Goal: Register for event/course

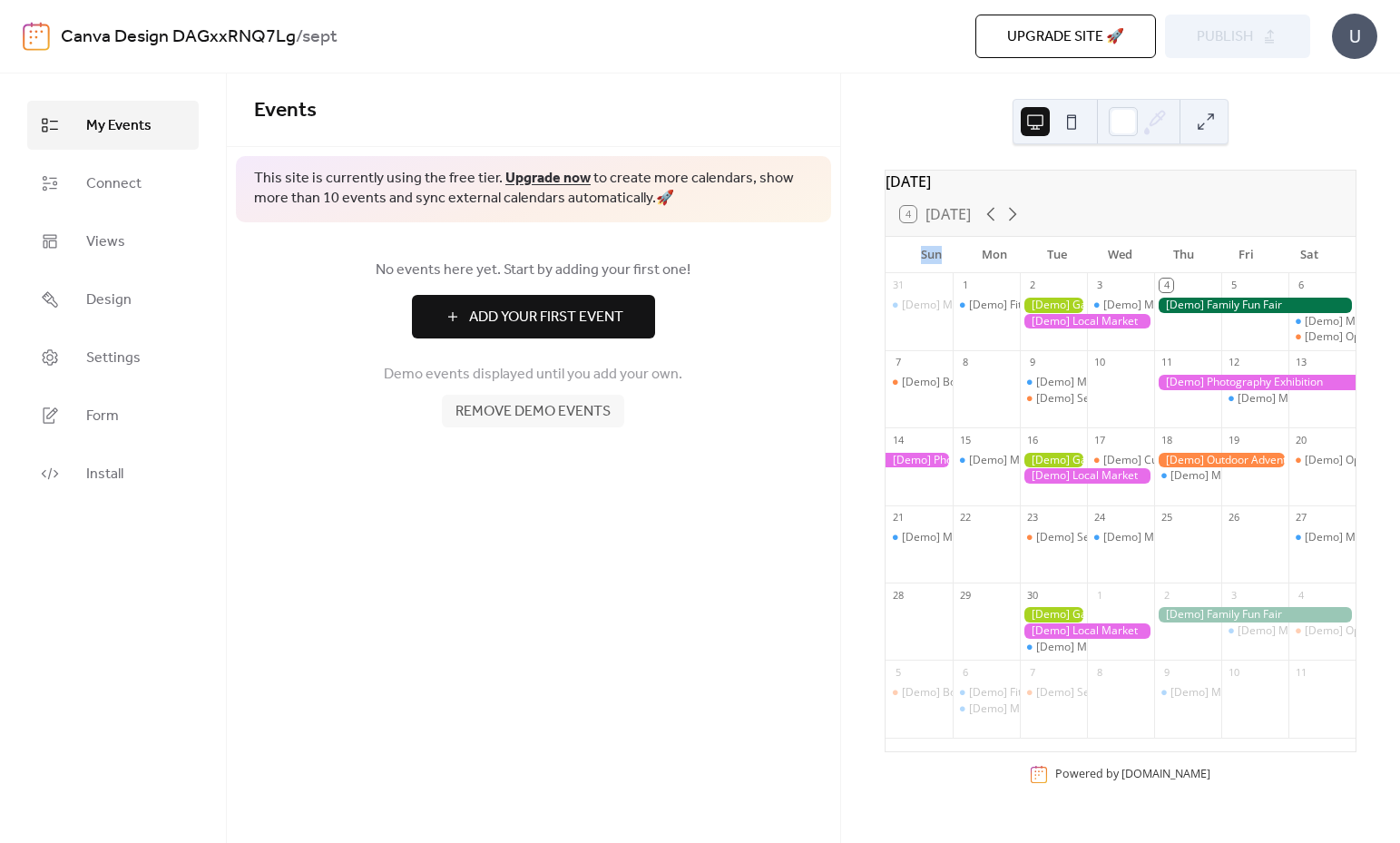
drag, startPoint x: 939, startPoint y: 267, endPoint x: 909, endPoint y: 264, distance: 30.1
click at [909, 264] on div "Sun" at bounding box center [931, 255] width 63 height 36
click at [992, 313] on div "[Demo] Fitness Bootcamp" at bounding box center [1034, 304] width 130 height 15
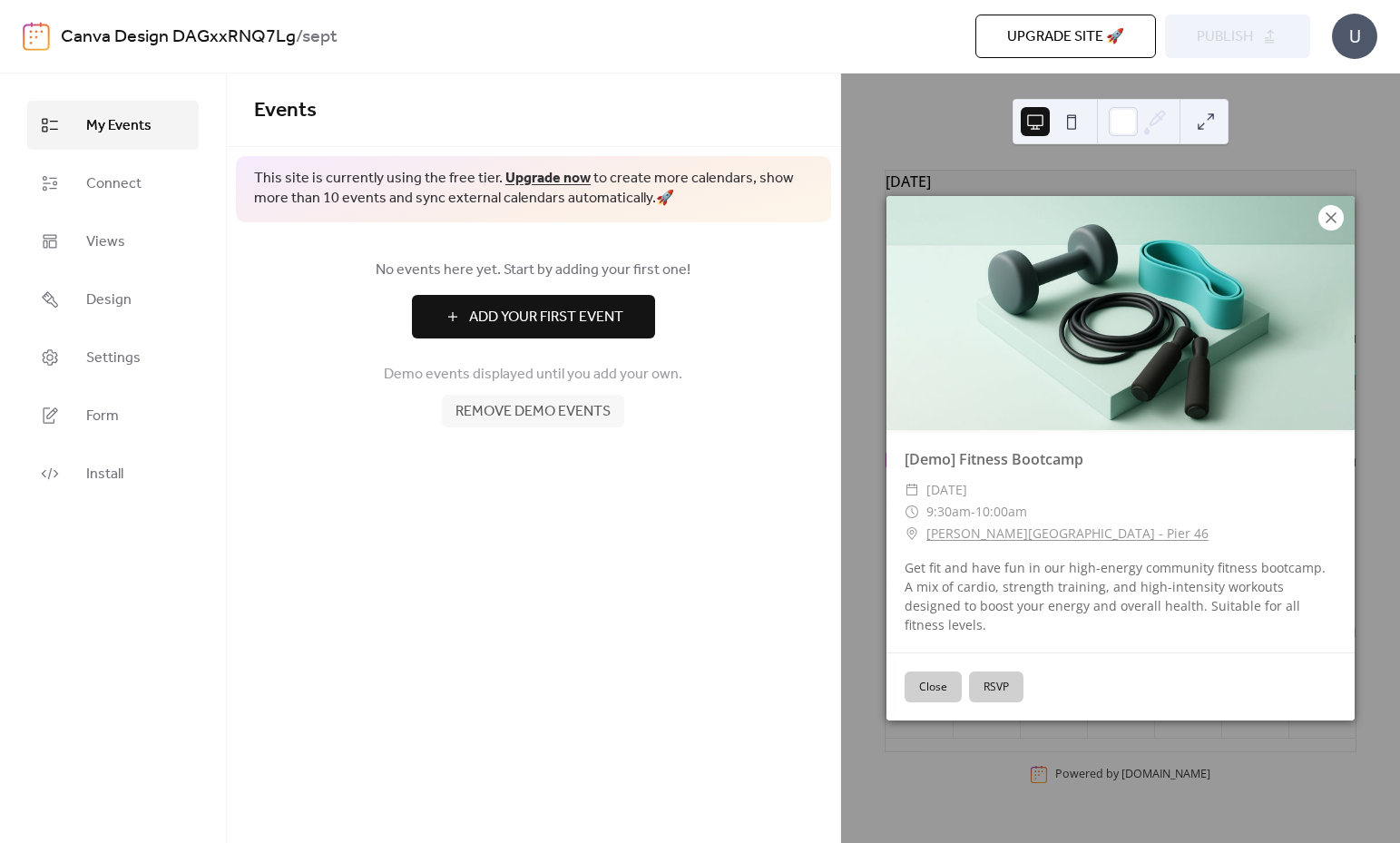
click at [1332, 229] on icon at bounding box center [1331, 218] width 22 height 22
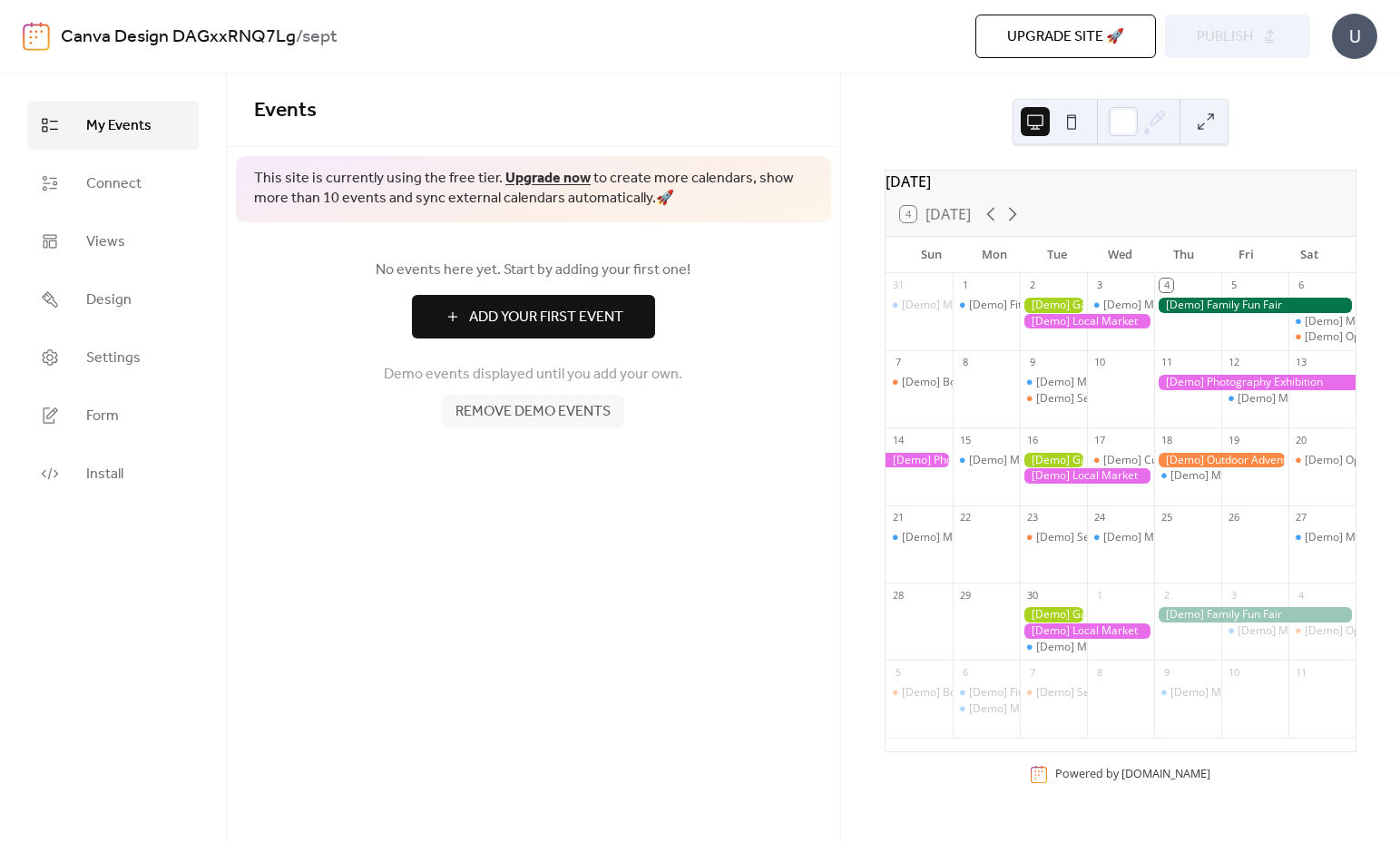
click at [994, 335] on div "[Demo] Fitness Bootcamp" at bounding box center [986, 320] width 67 height 46
click at [1069, 329] on div at bounding box center [1086, 321] width 134 height 15
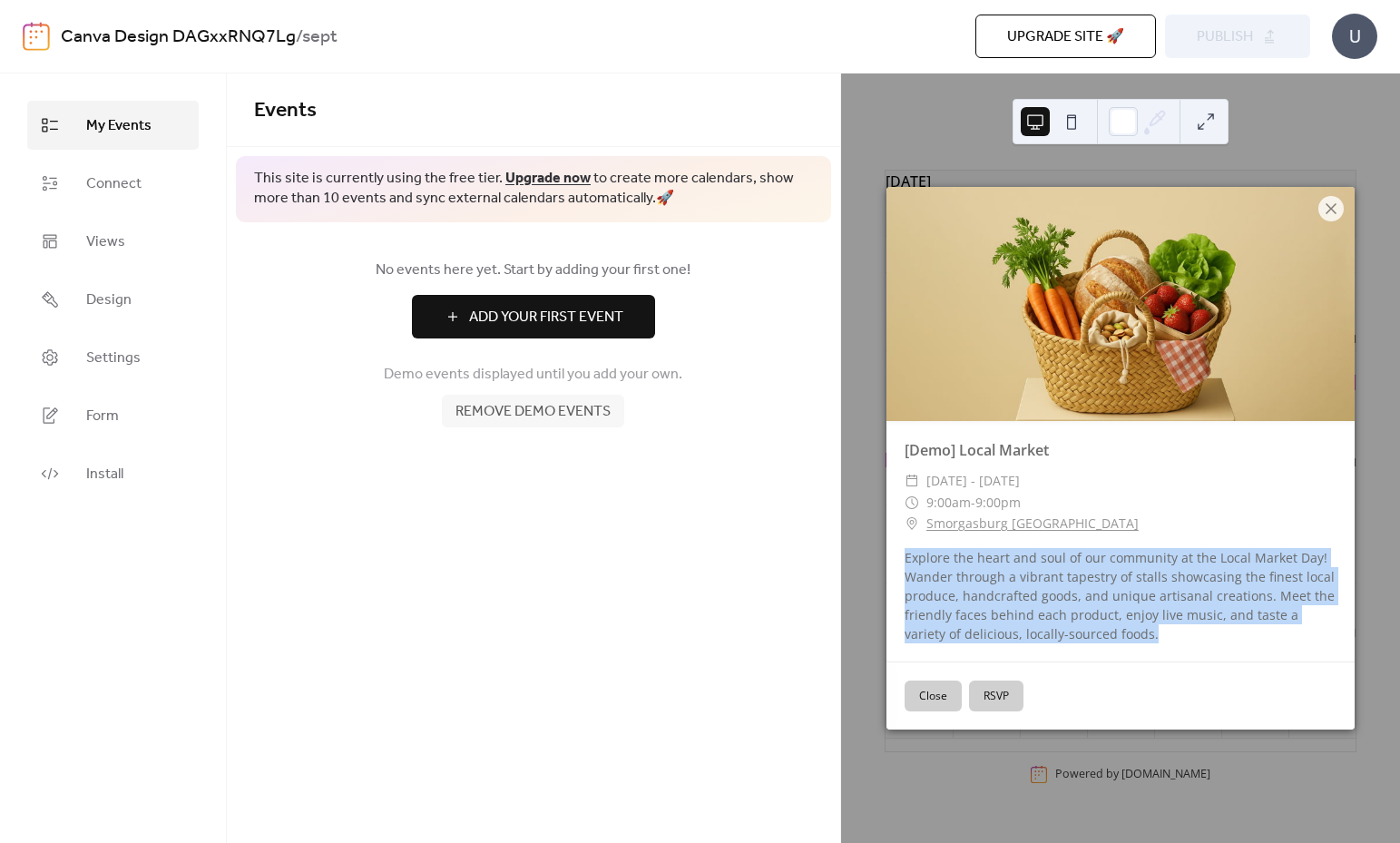
drag, startPoint x: 965, startPoint y: 559, endPoint x: 1160, endPoint y: 633, distance: 208.6
click at [1160, 633] on div "Explore the heart and soul of our community at the Local Market Day! Wander thr…" at bounding box center [1121, 595] width 468 height 96
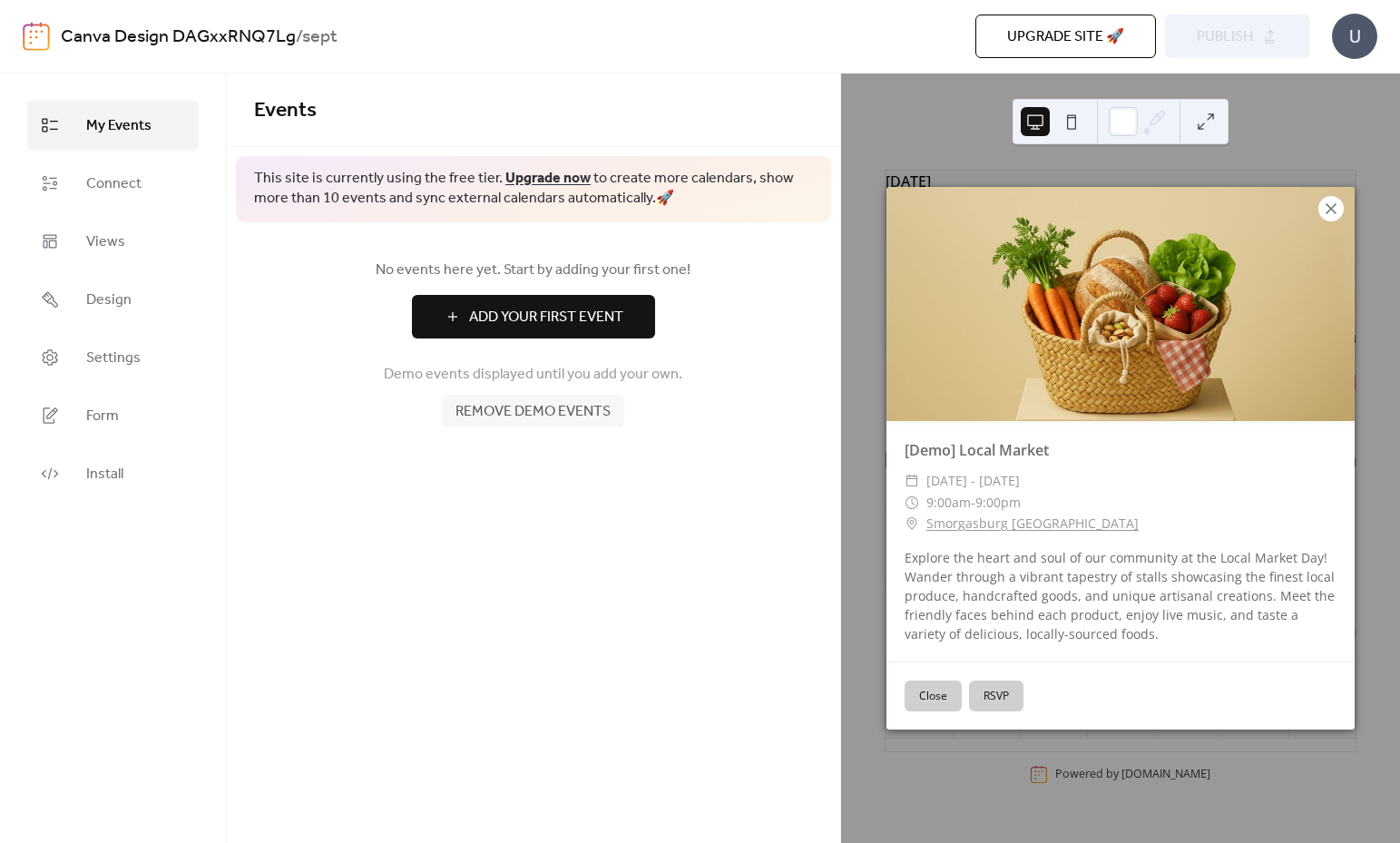
click at [1336, 207] on icon at bounding box center [1331, 209] width 22 height 22
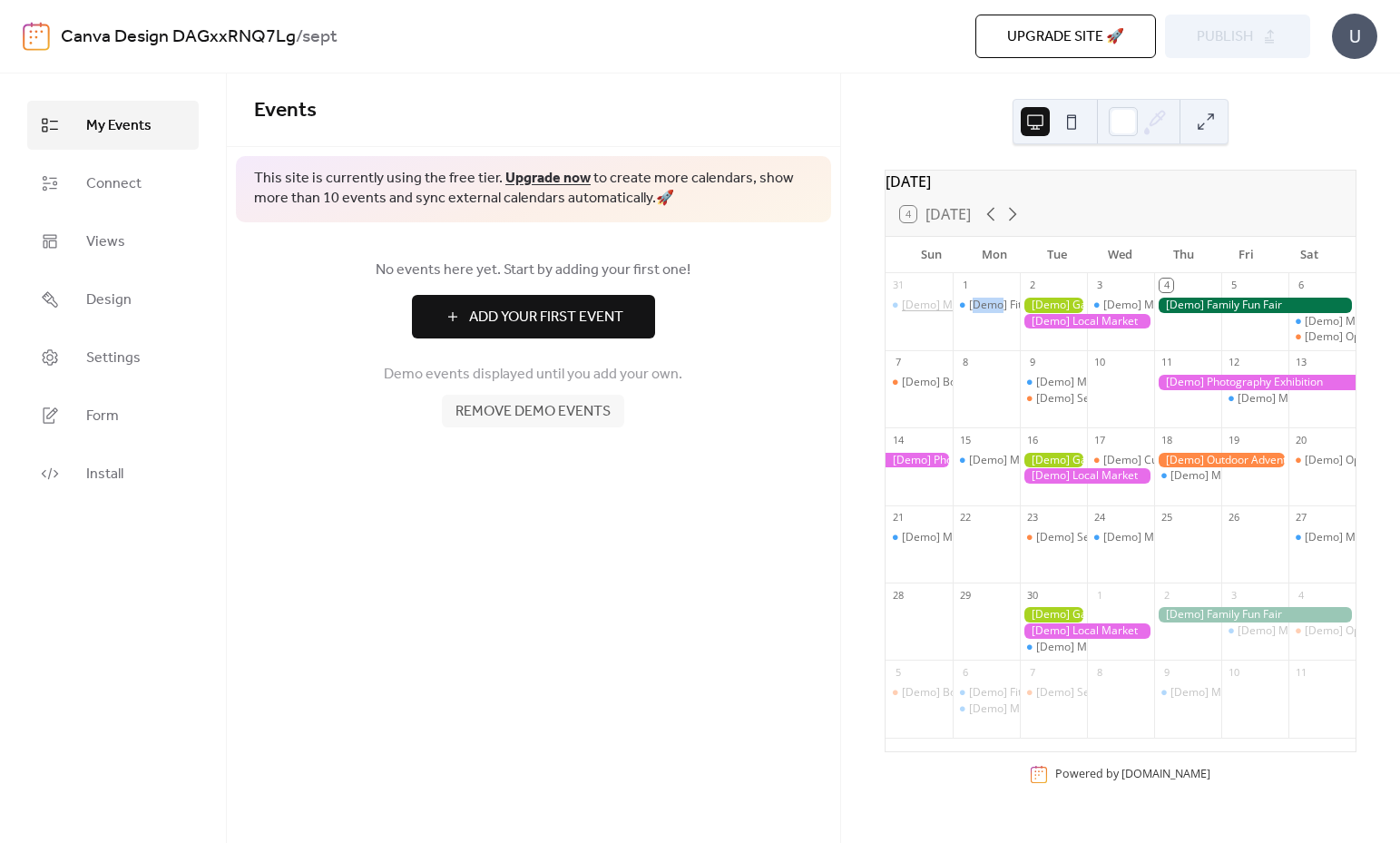
drag, startPoint x: 983, startPoint y: 317, endPoint x: 928, endPoint y: 312, distance: 55.2
click at [928, 335] on div "31 [Demo] Morning Yoga Bliss 1 [Demo] Fitness Bootcamp 2 3 [Demo] Morning Yoga …" at bounding box center [1121, 512] width 470 height 478
click at [932, 297] on div "31" at bounding box center [920, 285] width 67 height 25
click at [999, 313] on div "[Demo] Fitness Bootcamp" at bounding box center [1034, 304] width 130 height 15
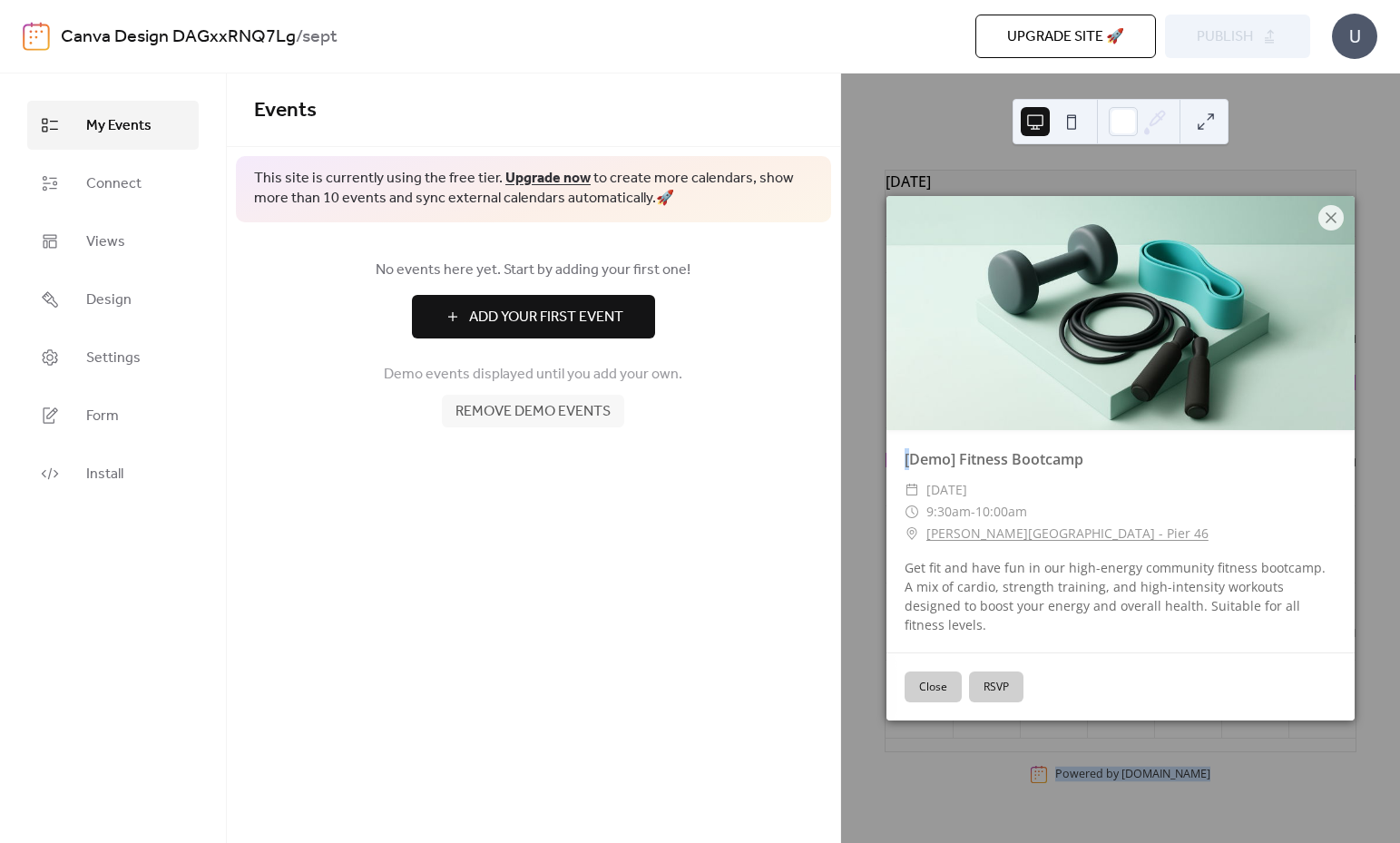
drag, startPoint x: 920, startPoint y: 468, endPoint x: 1456, endPoint y: 684, distance: 577.9
click at [1399, 684] on html "Canva Design DAGxxRNQ7Lg / sept Upgrade site 🚀 Preview Publish U My Events Conn…" at bounding box center [700, 421] width 1400 height 843
click at [1007, 679] on button "RSVP" at bounding box center [996, 687] width 55 height 31
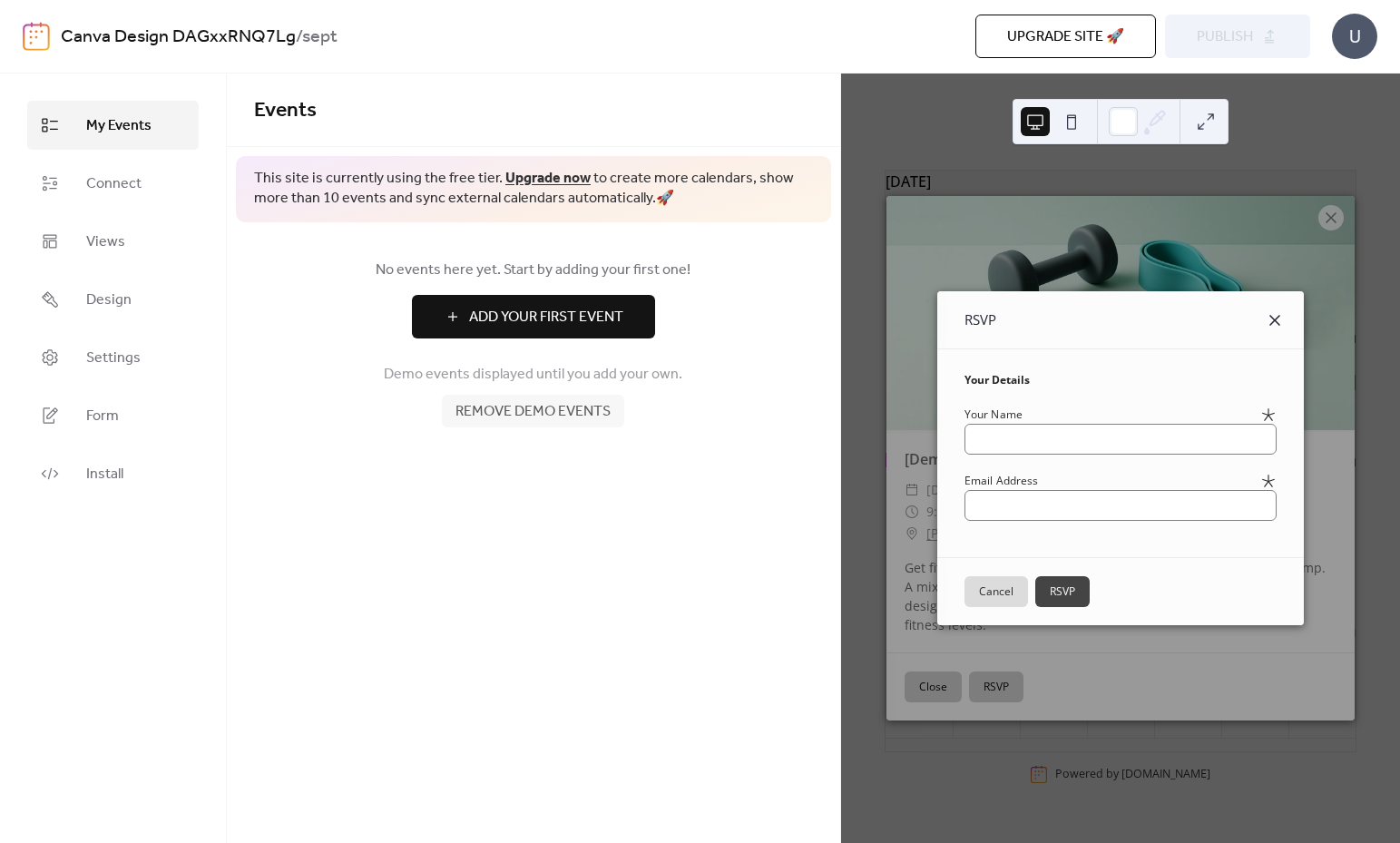
click at [1281, 321] on icon at bounding box center [1275, 320] width 11 height 11
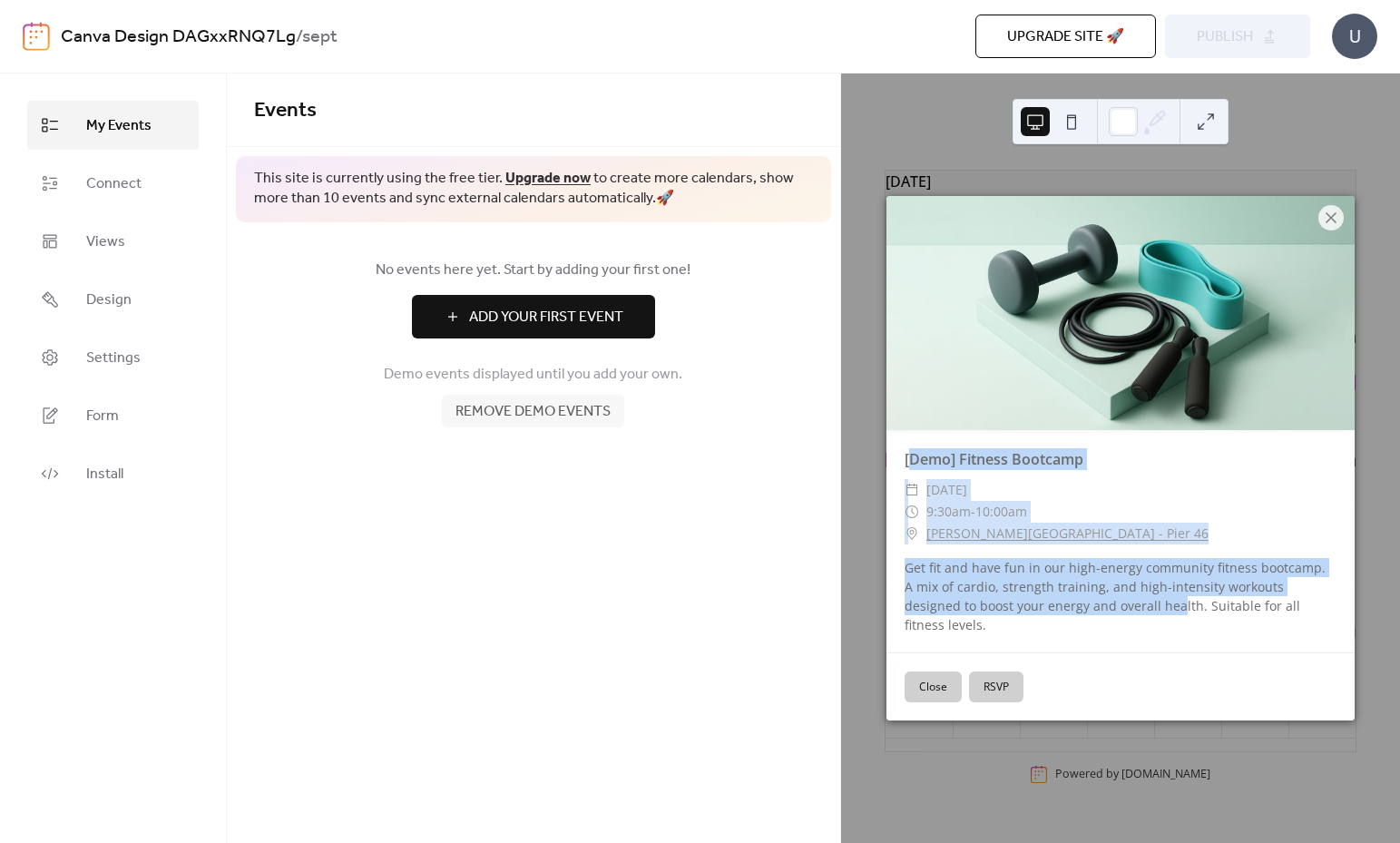
drag, startPoint x: 932, startPoint y: 478, endPoint x: 1123, endPoint y: 618, distance: 236.8
click at [1106, 614] on div "[Demo] Fitness Bootcamp ​ [DATE] ​ 9:30am - 10:00am ​ [PERSON_NAME][GEOGRAPHIC_…" at bounding box center [1121, 540] width 468 height 221
drag, startPoint x: 1150, startPoint y: 591, endPoint x: 885, endPoint y: 473, distance: 290.1
click at [885, 471] on div "[Demo] Fitness Bootcamp ​ [DATE] ​ 9:30am - 10:00am ​ [PERSON_NAME][GEOGRAPHIC_…" at bounding box center [1120, 458] width 559 height 769
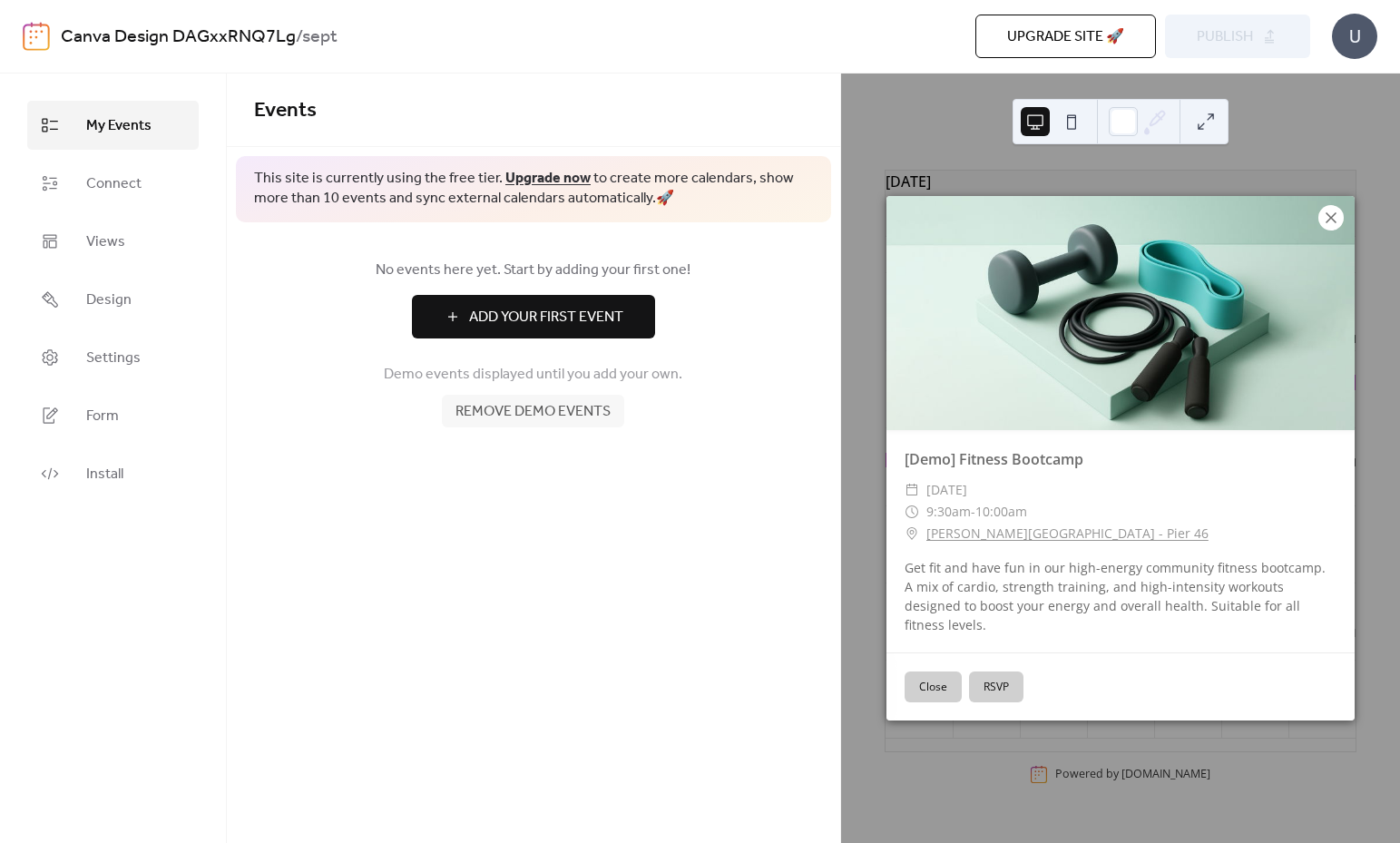
click at [1333, 223] on icon at bounding box center [1331, 218] width 11 height 11
